Goal: Transaction & Acquisition: Purchase product/service

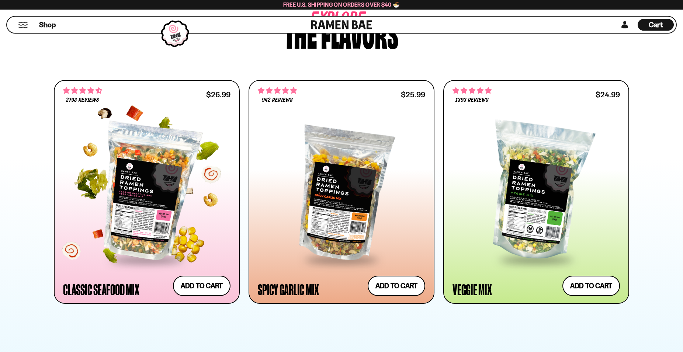
scroll to position [326, 0]
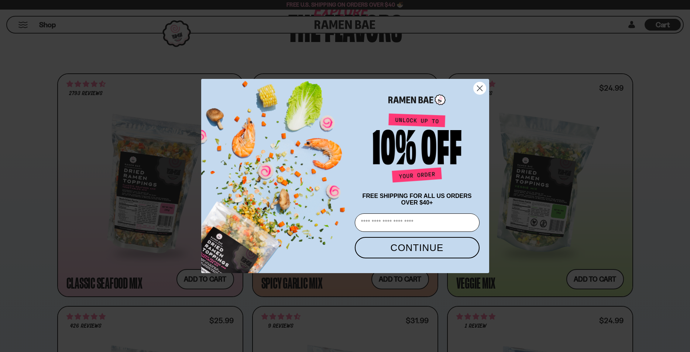
click at [480, 88] on circle "Close dialog" at bounding box center [479, 88] width 12 height 12
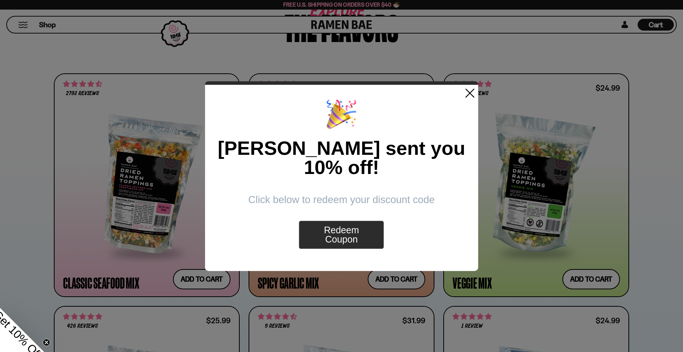
click at [462, 99] on div "[PERSON_NAME] sent you 10% off! Click below to redeem your discount code Redeem…" at bounding box center [341, 178] width 273 height 187
click at [470, 97] on polygon at bounding box center [469, 93] width 9 height 9
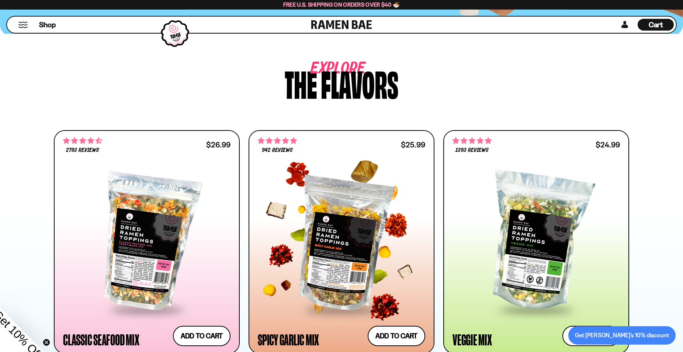
scroll to position [289, 0]
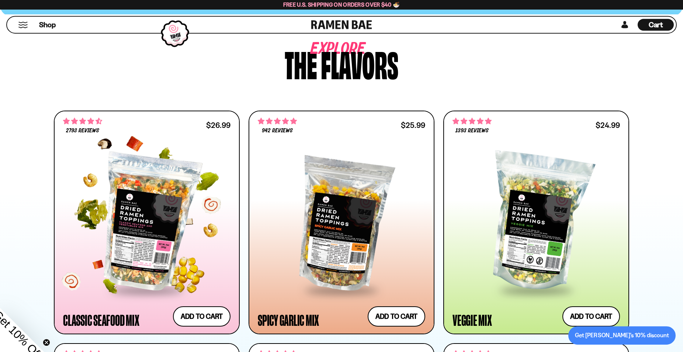
click at [144, 220] on div at bounding box center [147, 222] width 168 height 134
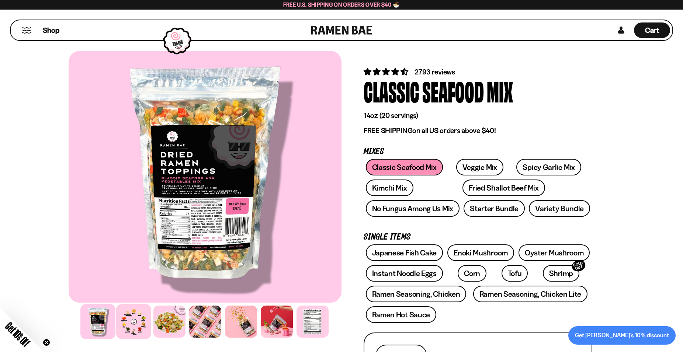
click at [134, 329] on div at bounding box center [133, 321] width 35 height 35
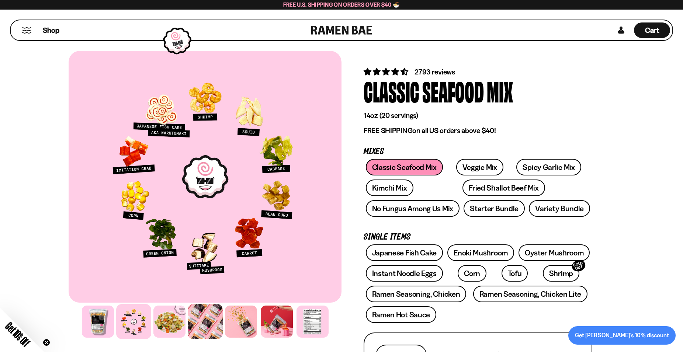
click at [193, 327] on div at bounding box center [205, 321] width 35 height 35
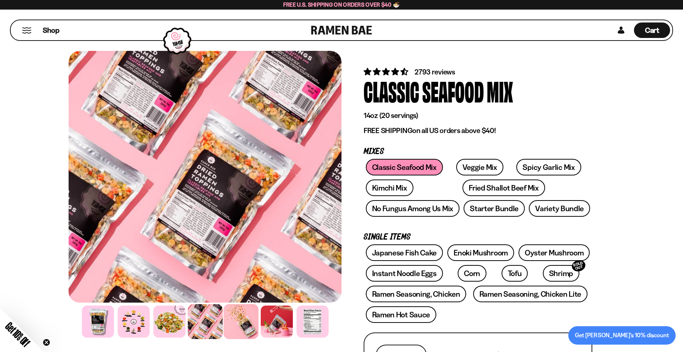
click at [239, 327] on div at bounding box center [241, 321] width 35 height 35
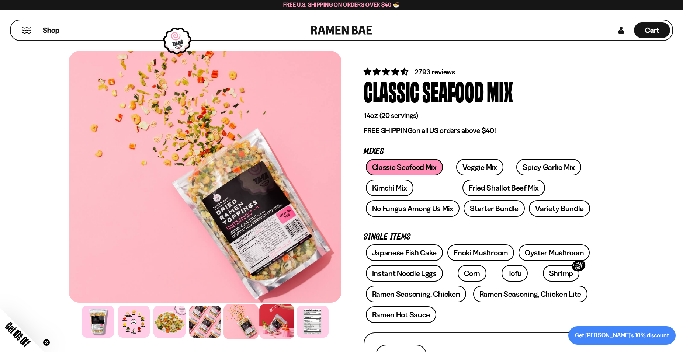
click at [280, 327] on div at bounding box center [276, 321] width 35 height 35
